Goal: Task Accomplishment & Management: Use online tool/utility

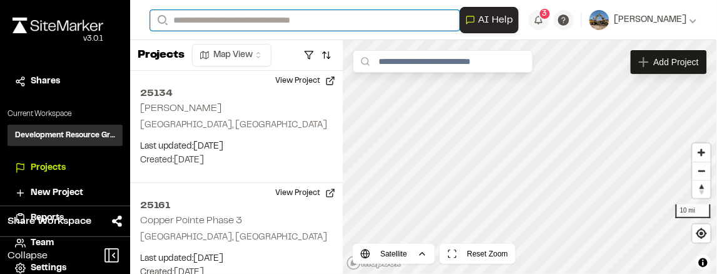
click at [237, 19] on input "Search" at bounding box center [305, 20] width 310 height 21
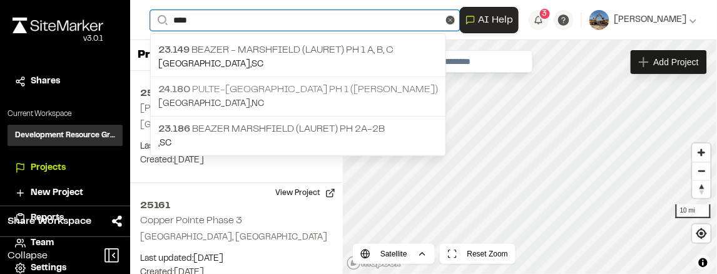
type input "****"
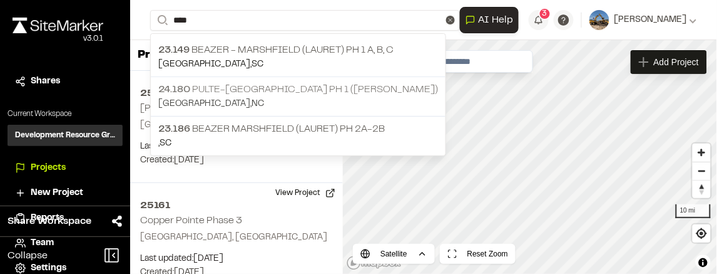
click at [334, 86] on p "24.180 Pulte-[GEOGRAPHIC_DATA] Ph 1 ([PERSON_NAME])" at bounding box center [298, 89] width 280 height 15
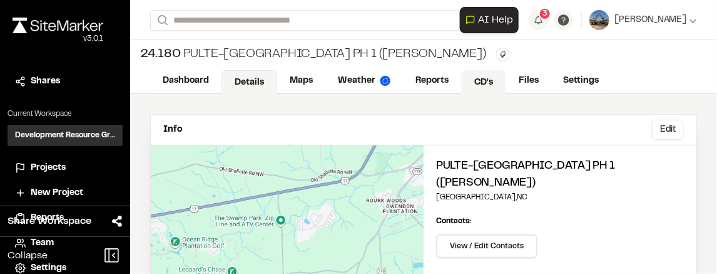
click at [472, 85] on link "CD's" at bounding box center [483, 82] width 45 height 24
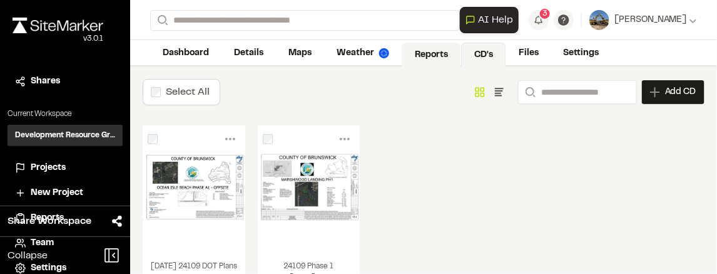
scroll to position [21, 0]
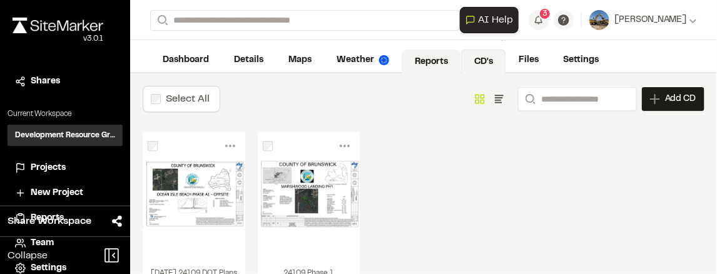
click at [416, 61] on link "Reports" at bounding box center [431, 61] width 59 height 24
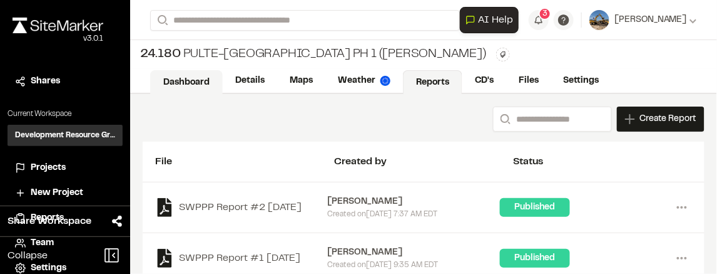
click at [209, 80] on link "Dashboard" at bounding box center [186, 82] width 73 height 24
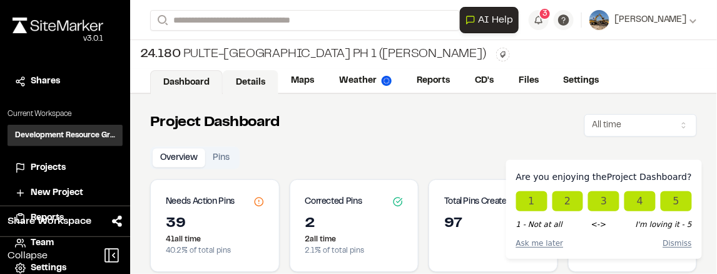
click at [259, 81] on link "Details" at bounding box center [251, 82] width 56 height 24
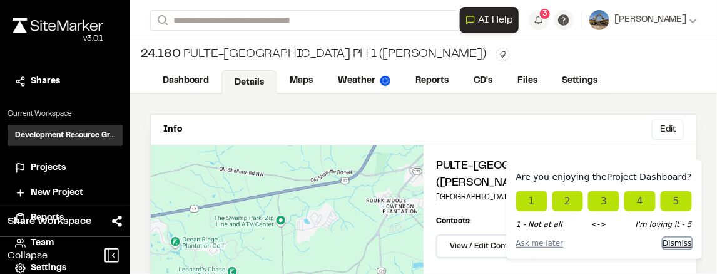
click at [688, 245] on button "Dismiss" at bounding box center [678, 242] width 29 height 11
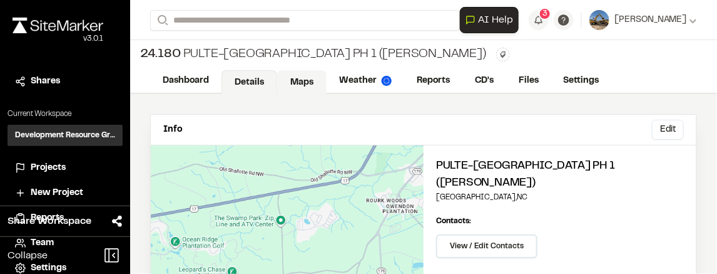
click at [309, 81] on link "Maps" at bounding box center [301, 82] width 49 height 24
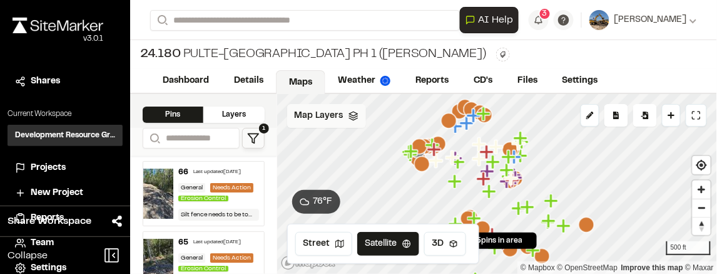
click at [337, 111] on span "Map Layers" at bounding box center [319, 116] width 49 height 14
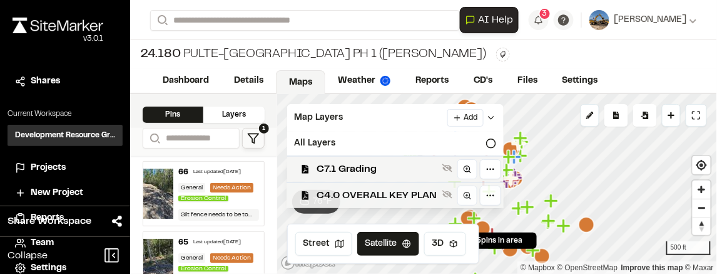
click at [401, 192] on span "C4.0 OVERALL KEY PLAN" at bounding box center [377, 195] width 120 height 15
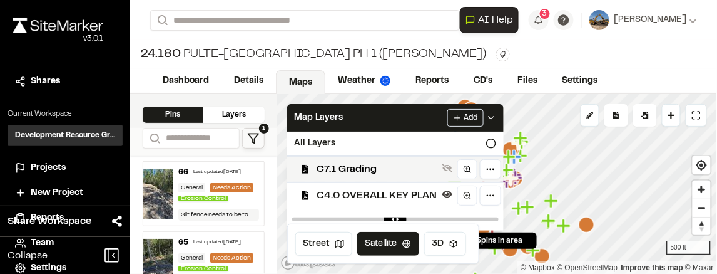
click at [490, 116] on icon at bounding box center [491, 118] width 10 height 10
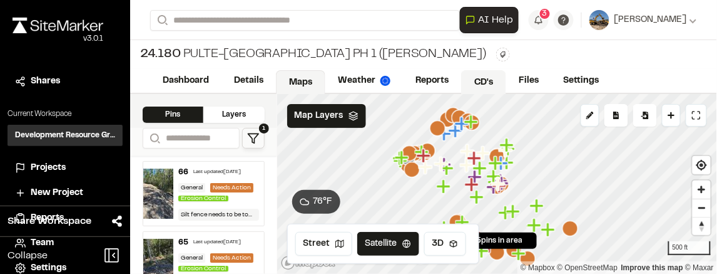
click at [481, 83] on link "CD's" at bounding box center [483, 82] width 45 height 24
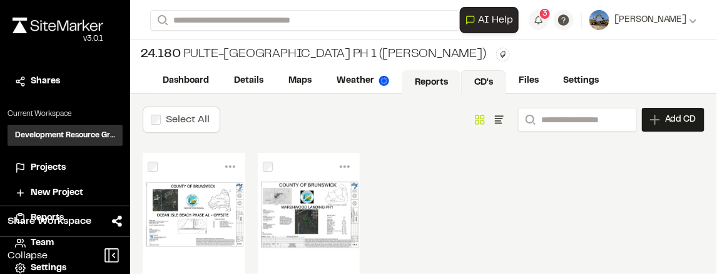
click at [415, 76] on link "Reports" at bounding box center [431, 82] width 59 height 24
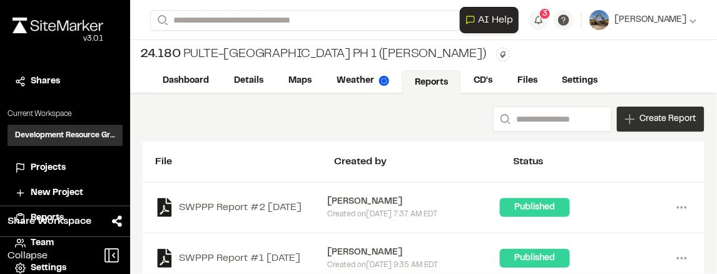
click at [665, 110] on div "Create Report" at bounding box center [661, 118] width 88 height 25
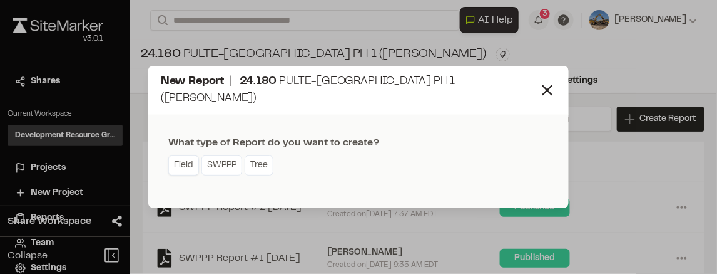
click at [192, 155] on link "Field" at bounding box center [183, 165] width 31 height 20
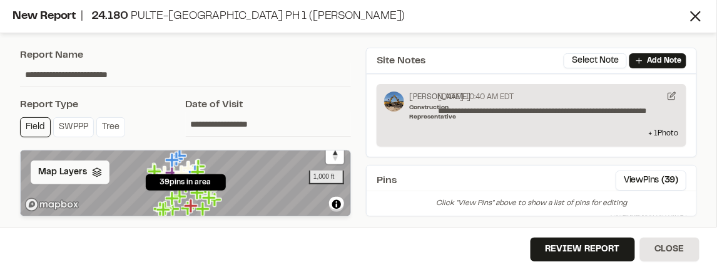
click at [106, 179] on div "Map Layers" at bounding box center [70, 172] width 79 height 24
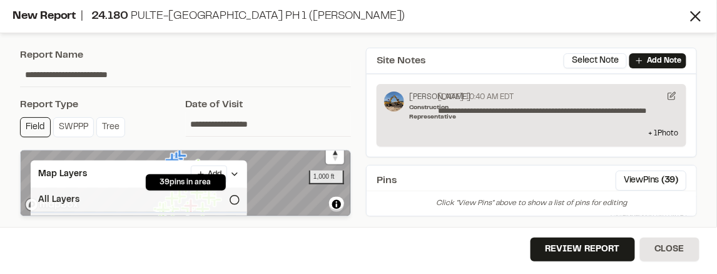
click at [235, 200] on icon at bounding box center [235, 200] width 10 height 10
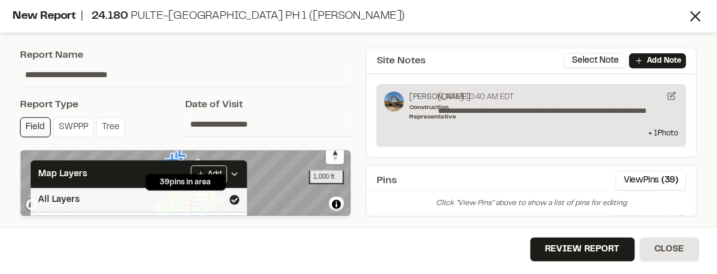
click at [235, 200] on icon at bounding box center [235, 200] width 10 height 10
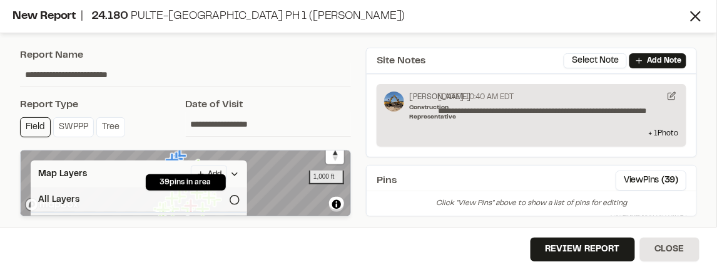
click at [234, 178] on icon at bounding box center [235, 174] width 10 height 10
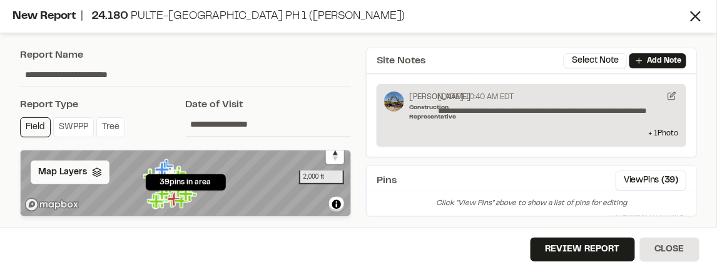
click at [101, 170] on div "Map Layers" at bounding box center [70, 172] width 79 height 24
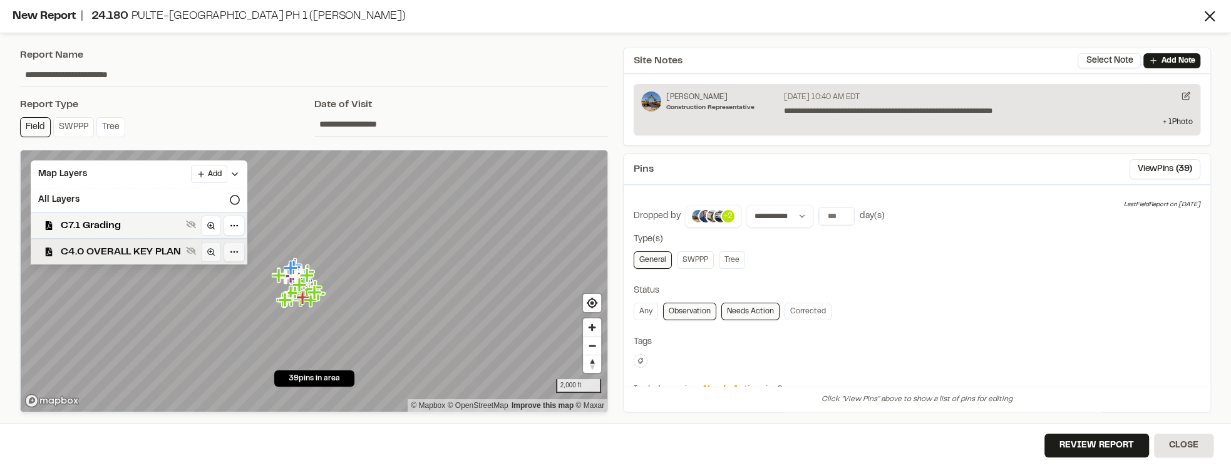
click at [175, 253] on span "C4.0 OVERALL KEY PLAN" at bounding box center [121, 251] width 120 height 15
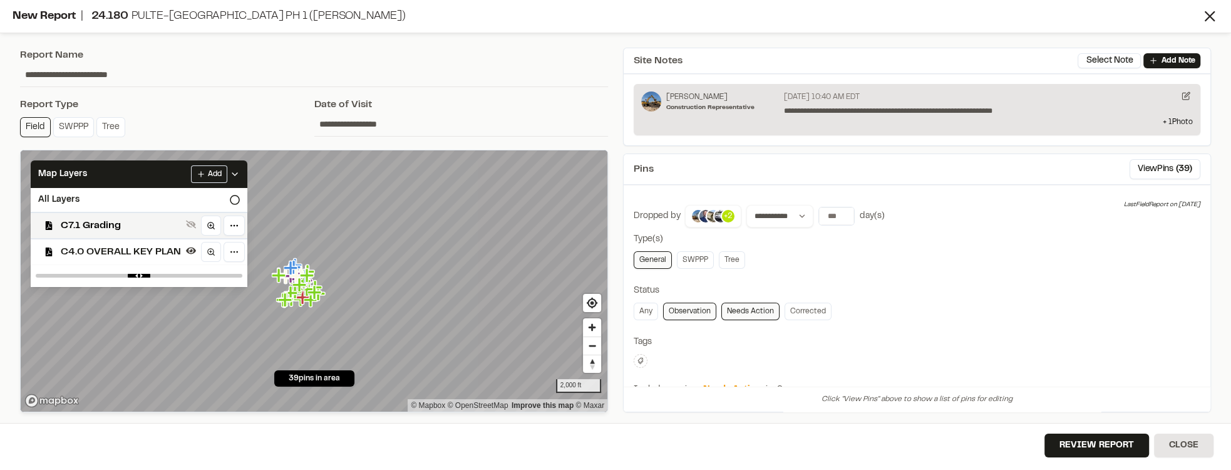
click at [234, 169] on icon at bounding box center [235, 174] width 10 height 10
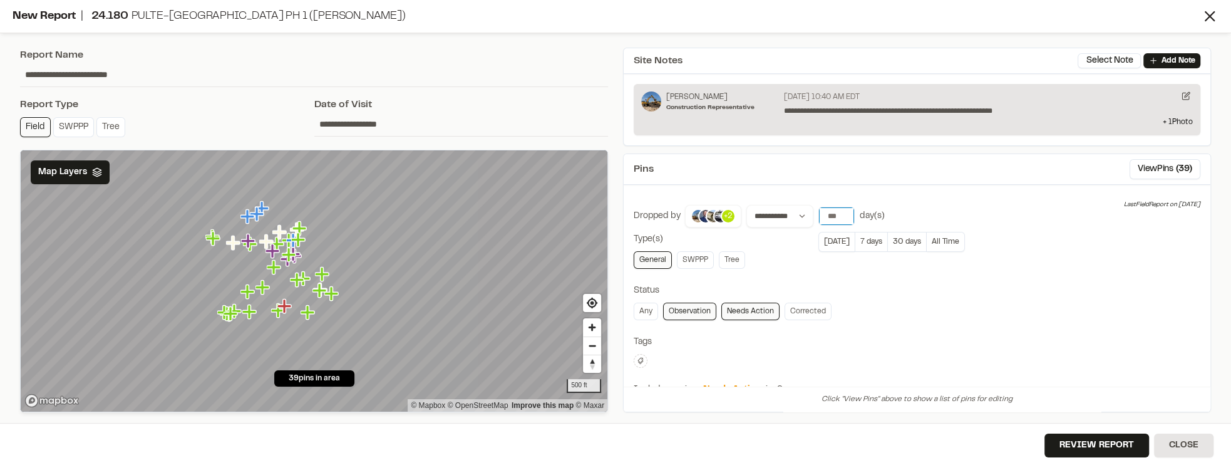
drag, startPoint x: 837, startPoint y: 213, endPoint x: 817, endPoint y: 212, distance: 20.1
click at [717, 212] on input "**" at bounding box center [836, 216] width 35 height 18
drag, startPoint x: 834, startPoint y: 213, endPoint x: 823, endPoint y: 211, distance: 10.8
click at [717, 211] on input "**" at bounding box center [836, 216] width 35 height 18
type input "*"
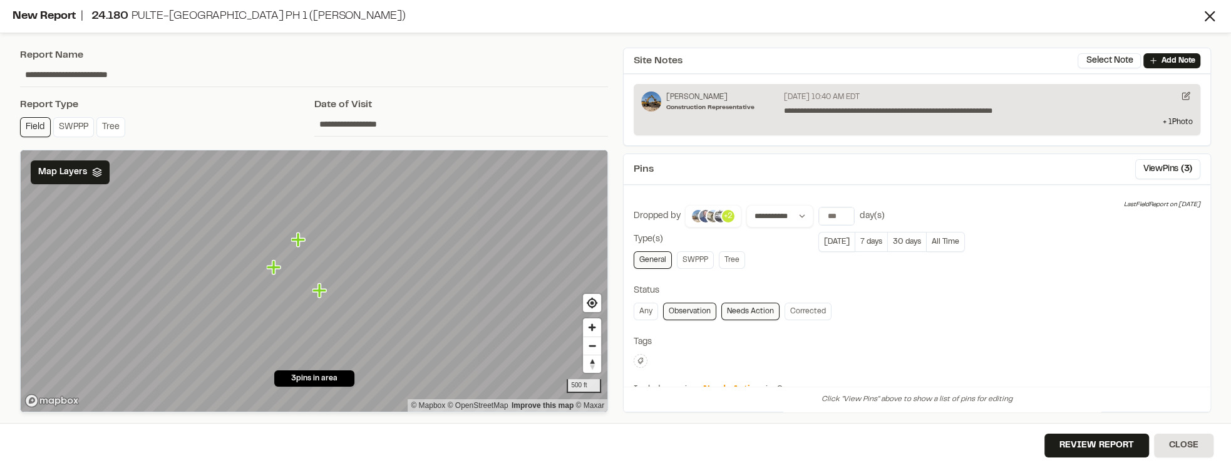
click at [717, 213] on p "+2" at bounding box center [728, 215] width 9 height 11
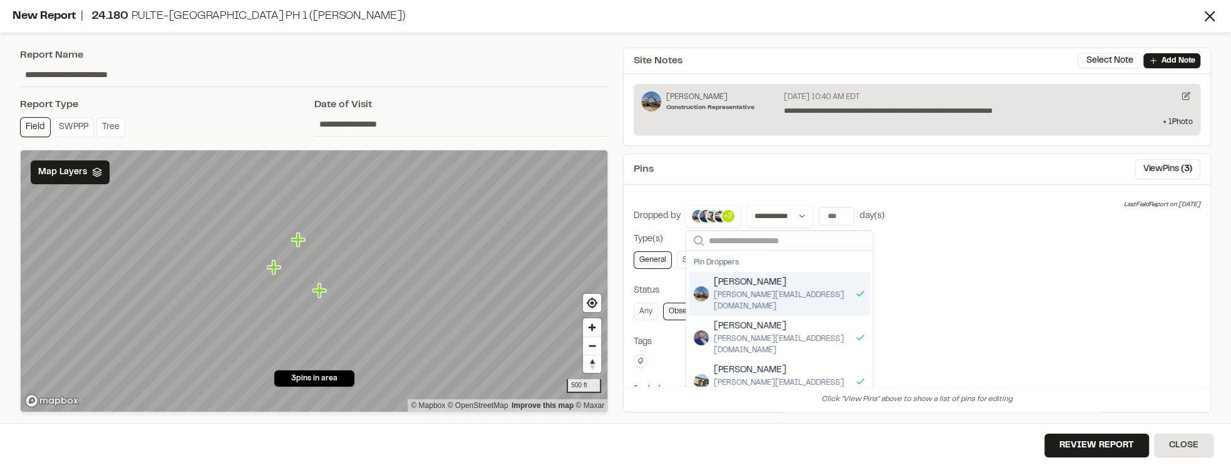
click at [717, 273] on div "**********" at bounding box center [917, 401] width 567 height 393
click at [717, 273] on div "Any Observation Needs Action Corrected" at bounding box center [917, 311] width 567 height 18
click at [717, 273] on div "[PERSON_NAME] [PERSON_NAME][EMAIL_ADDRESS][DOMAIN_NAME]" at bounding box center [780, 294] width 182 height 44
click at [717, 249] on div "**********" at bounding box center [917, 401] width 567 height 393
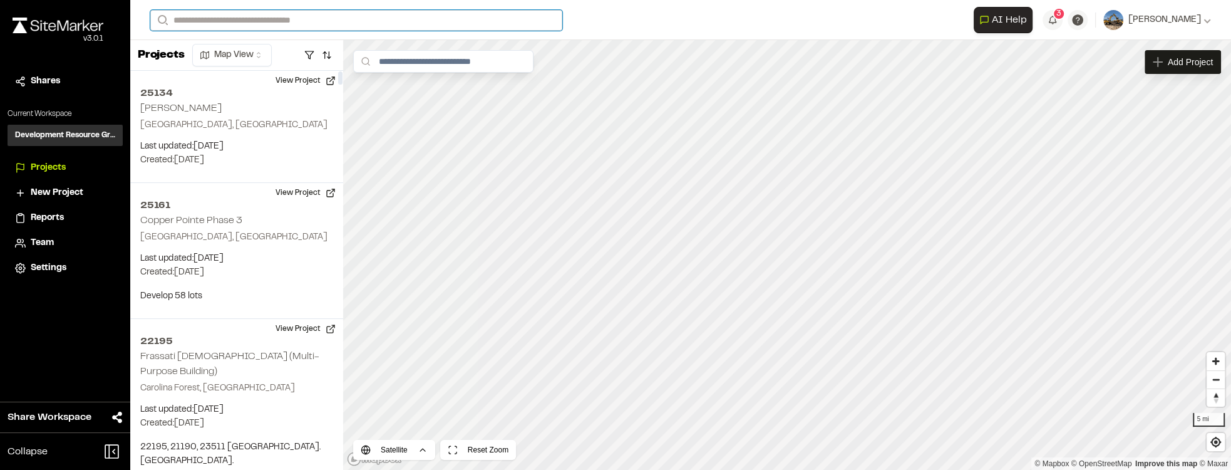
click at [254, 16] on input "Search" at bounding box center [356, 20] width 412 height 21
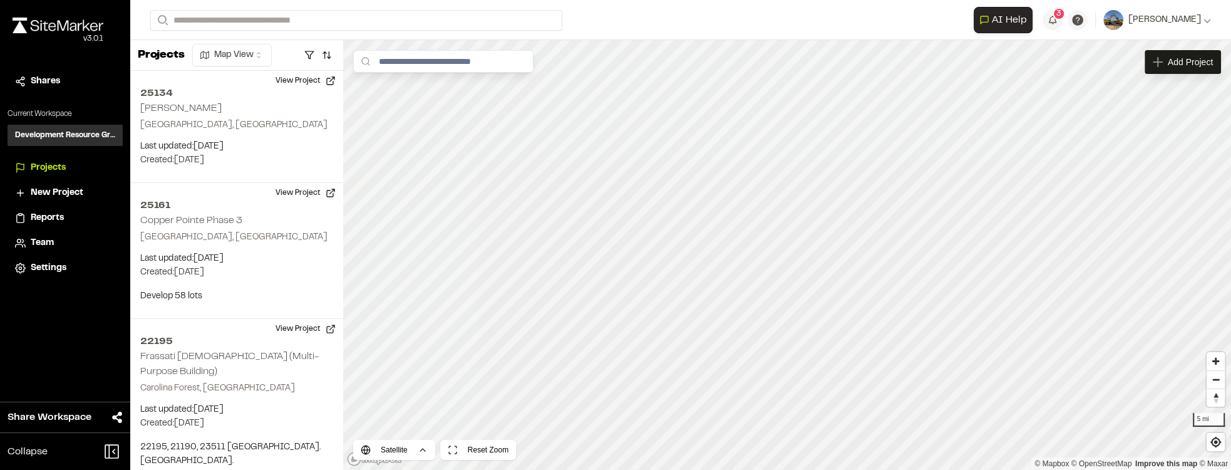
click at [237, 79] on p "Ocean Isle Beach , NC" at bounding box center [298, 81] width 280 height 14
